Goal: Find specific page/section: Find specific page/section

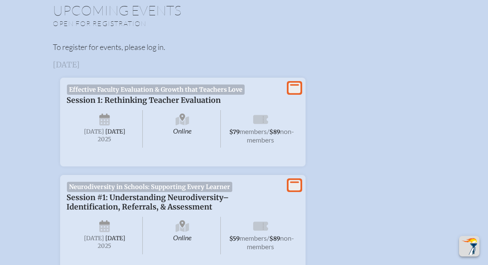
scroll to position [299, 0]
click at [110, 121] on span "Tuesday , September 16th , 2025" at bounding box center [105, 129] width 76 height 38
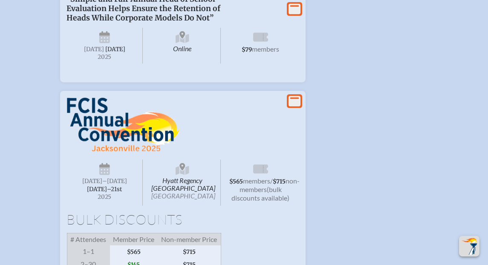
scroll to position [2175, 0]
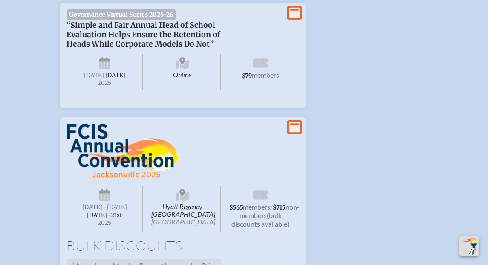
click at [136, 179] on p at bounding box center [174, 152] width 215 height 57
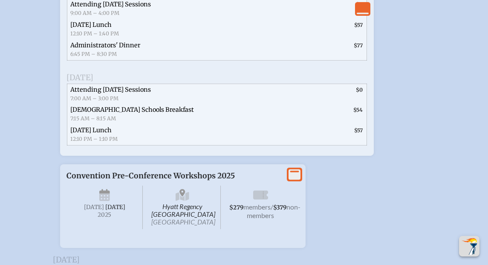
scroll to position [2772, 0]
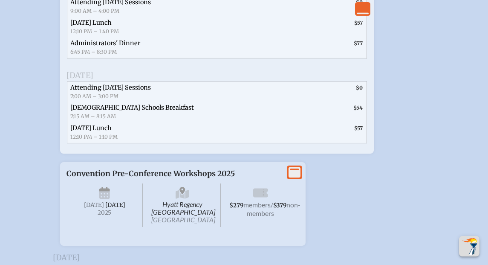
click at [121, 91] on span "Attending [DATE] Sessions" at bounding box center [111, 88] width 81 height 8
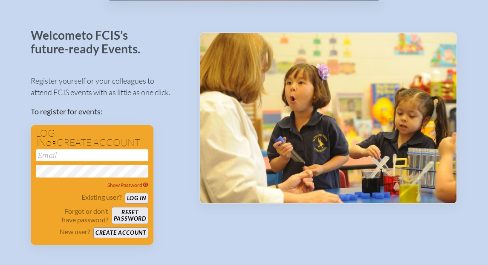
scroll to position [0, 0]
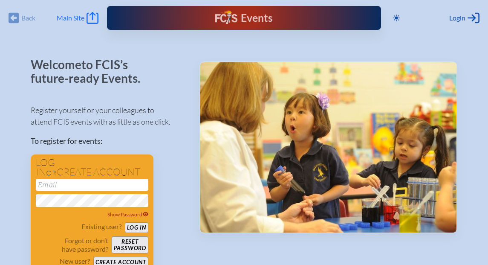
click at [72, 18] on span "Main Site" at bounding box center [71, 18] width 28 height 9
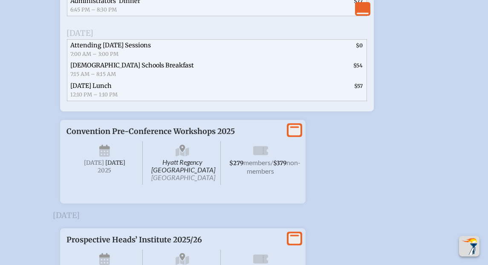
scroll to position [2815, 0]
click at [252, 166] on span "members" at bounding box center [257, 162] width 27 height 8
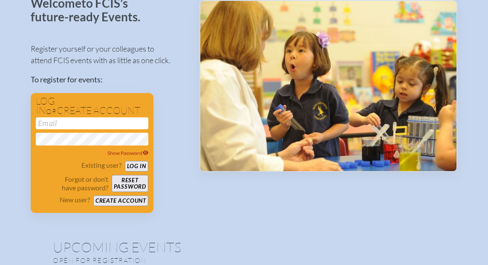
scroll to position [0, 0]
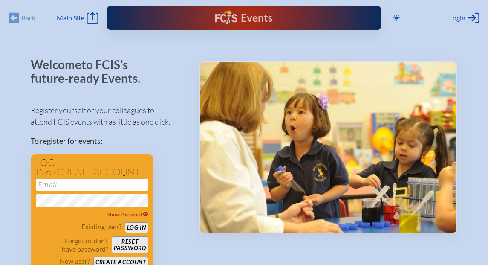
click at [22, 18] on div "Back Back Main Site Main Site" at bounding box center [54, 18] width 90 height 12
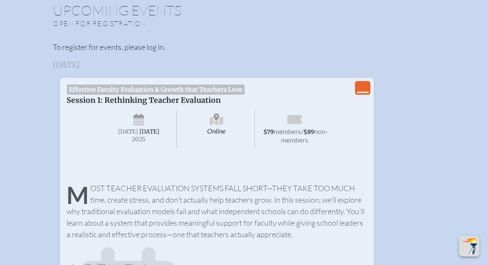
scroll to position [299, 0]
click at [361, 88] on icon "View Less" at bounding box center [363, 87] width 12 height 12
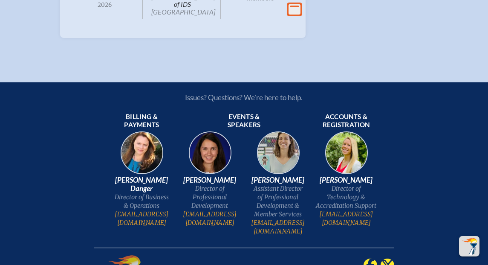
scroll to position [2617, 0]
